Goal: Find specific page/section

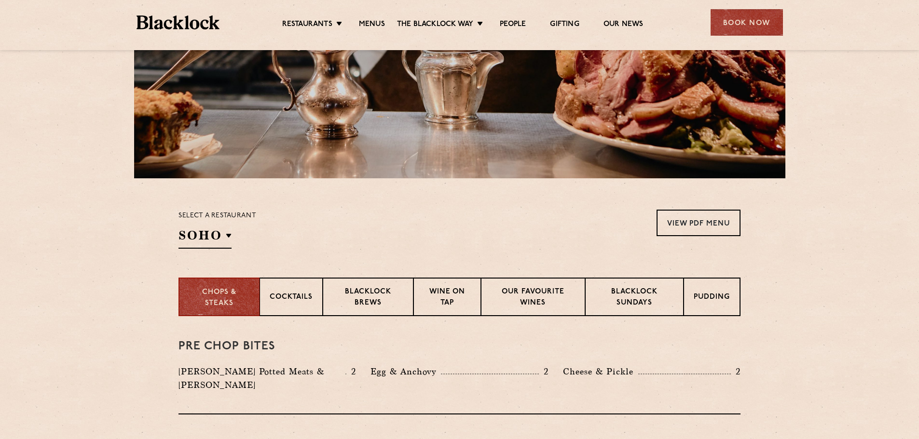
scroll to position [145, 0]
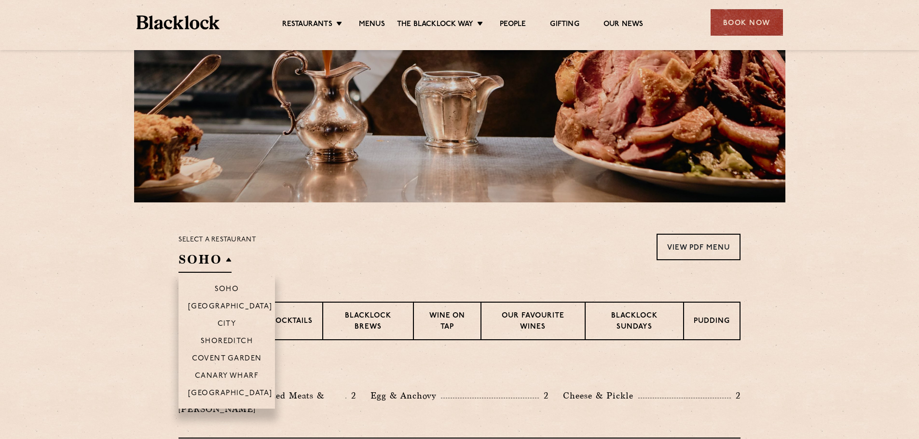
click at [210, 260] on h2 "SOHO" at bounding box center [204, 262] width 53 height 22
click at [230, 372] on p "Canary Wharf" at bounding box center [227, 377] width 64 height 10
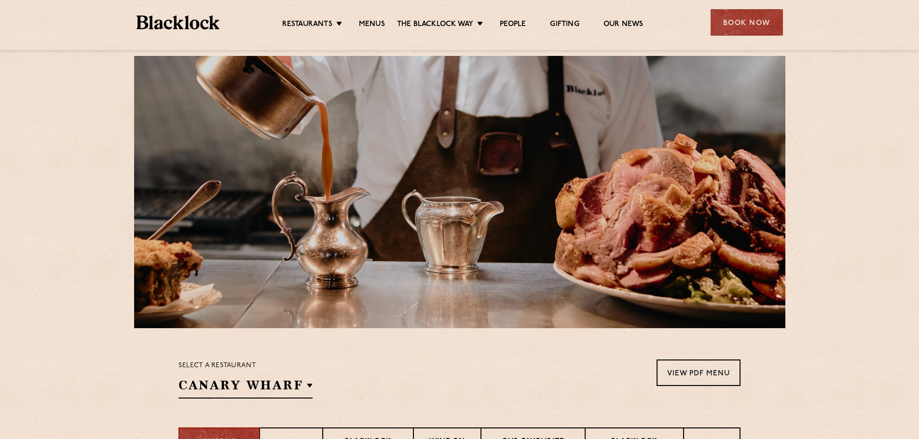
scroll to position [212, 0]
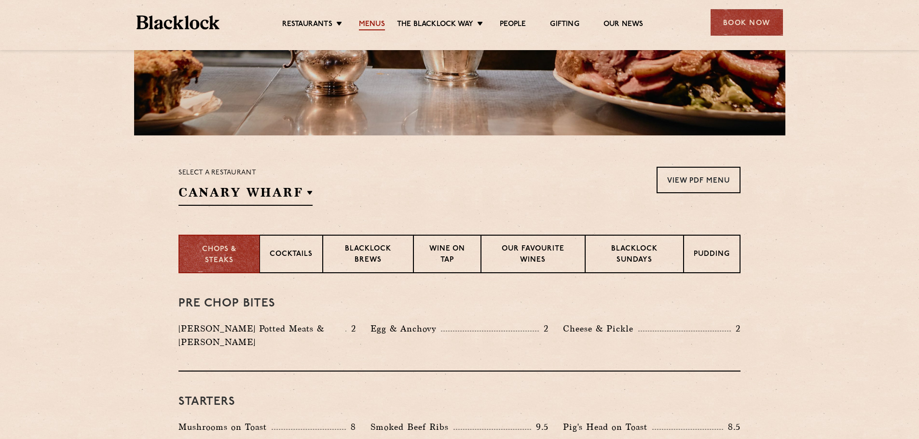
click at [374, 24] on link "Menus" at bounding box center [372, 25] width 26 height 11
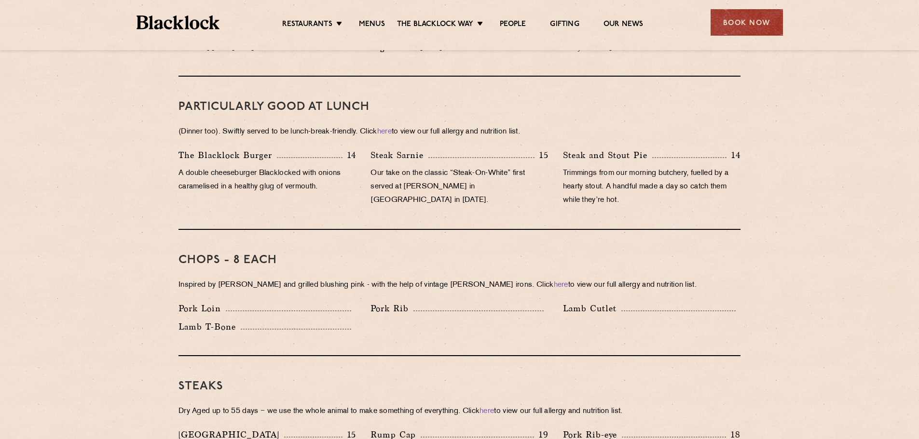
scroll to position [723, 0]
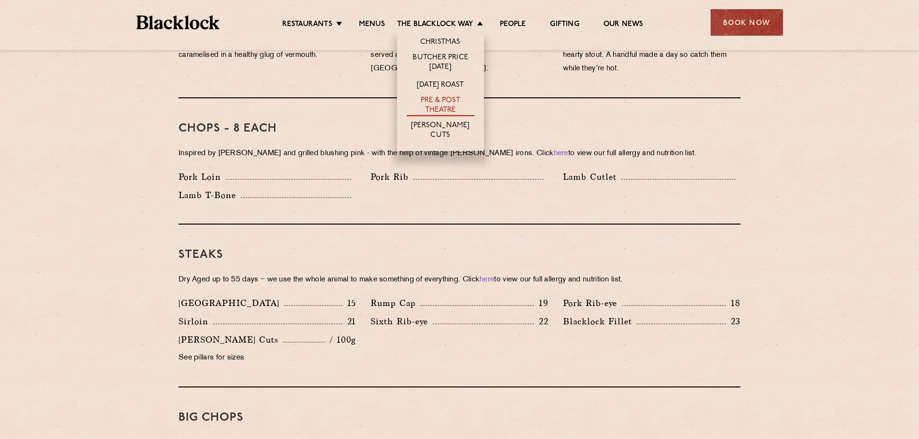
click at [439, 107] on link "Pre & Post Theatre" at bounding box center [440, 106] width 68 height 20
